Goal: Information Seeking & Learning: Check status

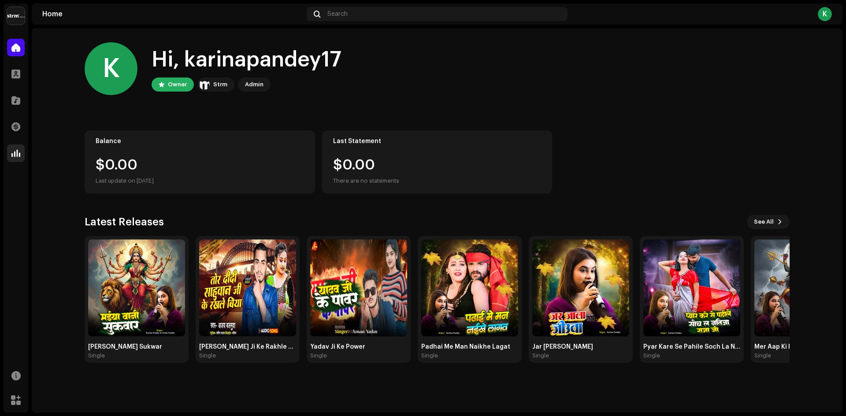
click at [22, 150] on div at bounding box center [16, 154] width 18 height 18
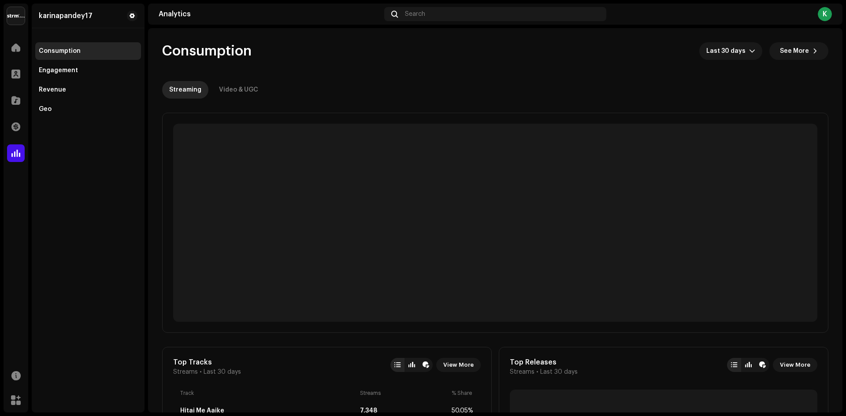
drag, startPoint x: 255, startPoint y: 45, endPoint x: 159, endPoint y: 50, distance: 96.6
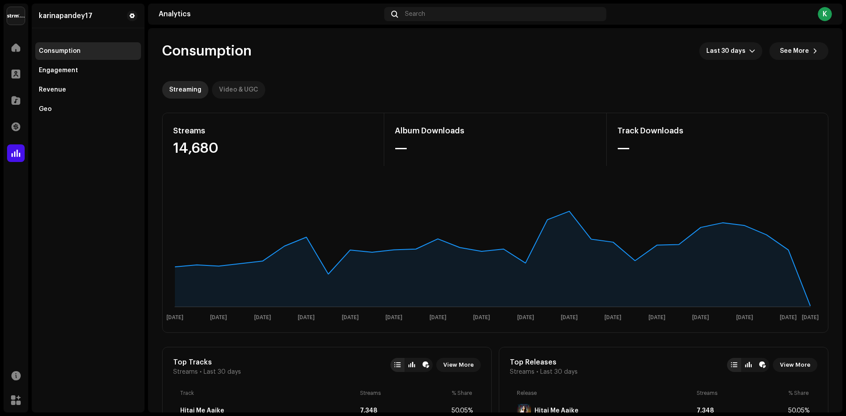
click at [251, 89] on div "Video & UGC" at bounding box center [238, 90] width 39 height 18
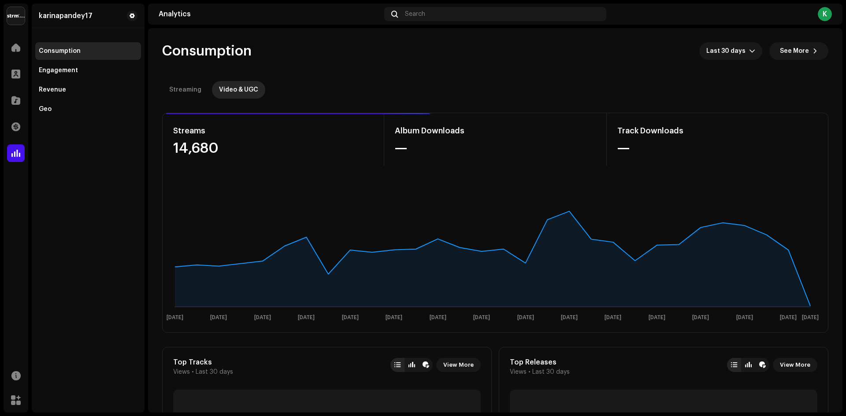
click at [311, 74] on re-o-consumption-dashboard-header "Consumption Last 30 days See More Streaming Video & UGC" at bounding box center [495, 67] width 666 height 78
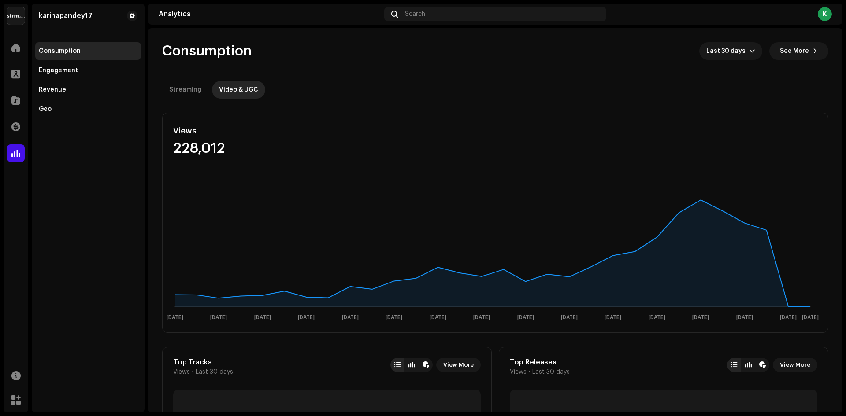
drag, startPoint x: 388, startPoint y: 124, endPoint x: 413, endPoint y: 123, distance: 25.6
click at [413, 123] on div "Views 228,012" at bounding box center [495, 139] width 665 height 53
click at [27, 46] on div "Home" at bounding box center [16, 47] width 25 height 25
